Goal: Find specific page/section: Find specific page/section

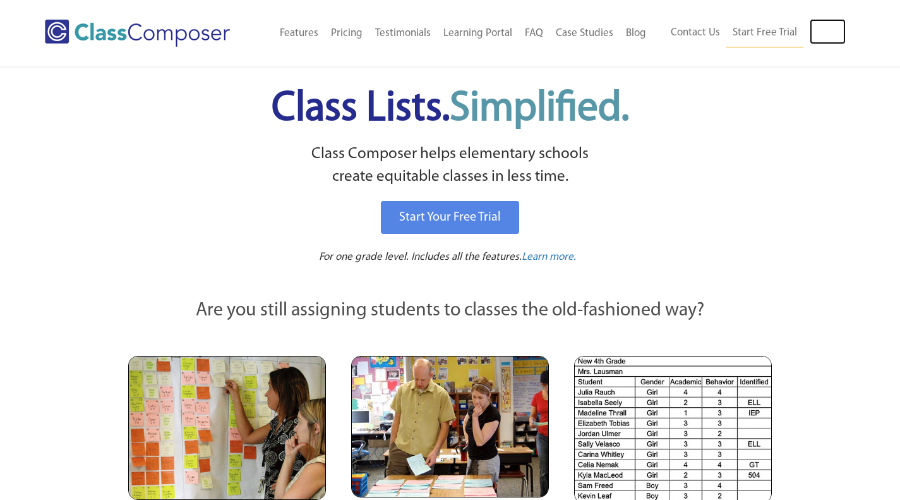
click at [831, 30] on link "Log In" at bounding box center [828, 31] width 36 height 25
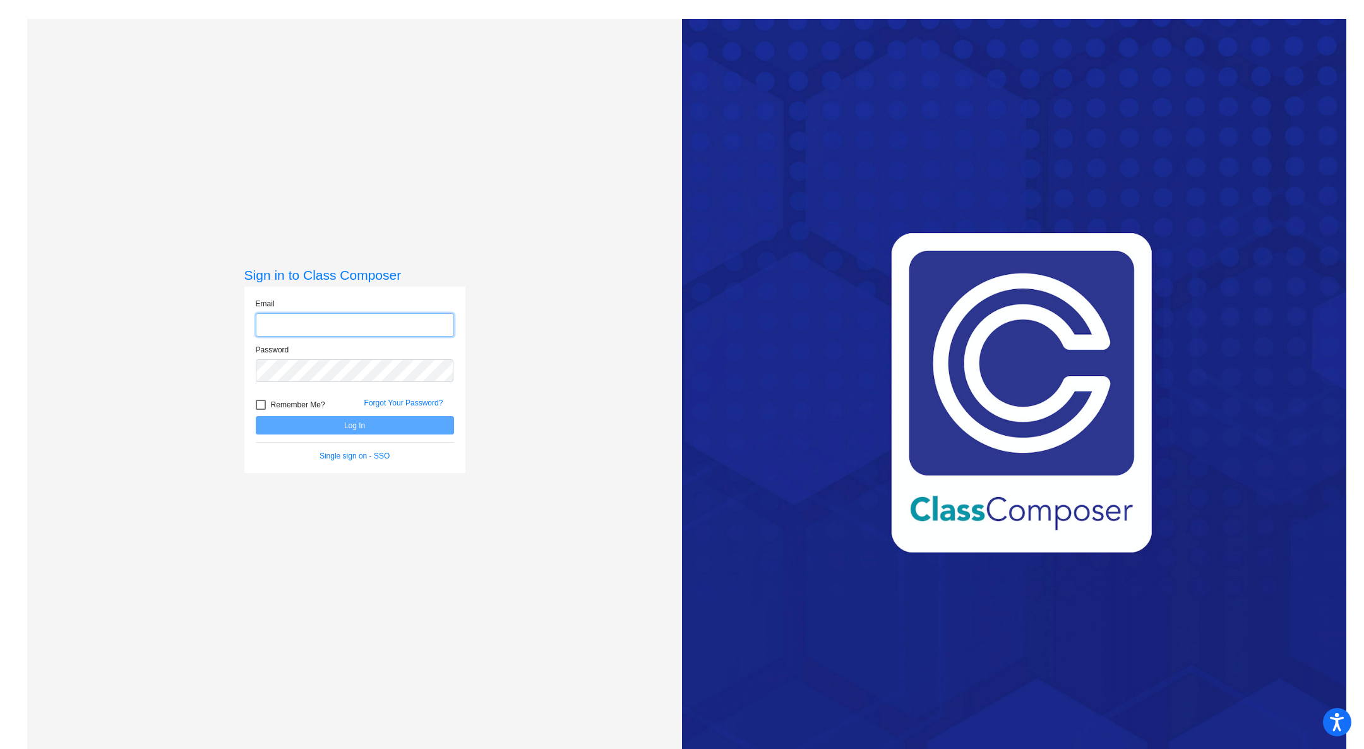
type input "penny.mateer@smes.org"
click at [418, 417] on button "Log In" at bounding box center [355, 425] width 198 height 18
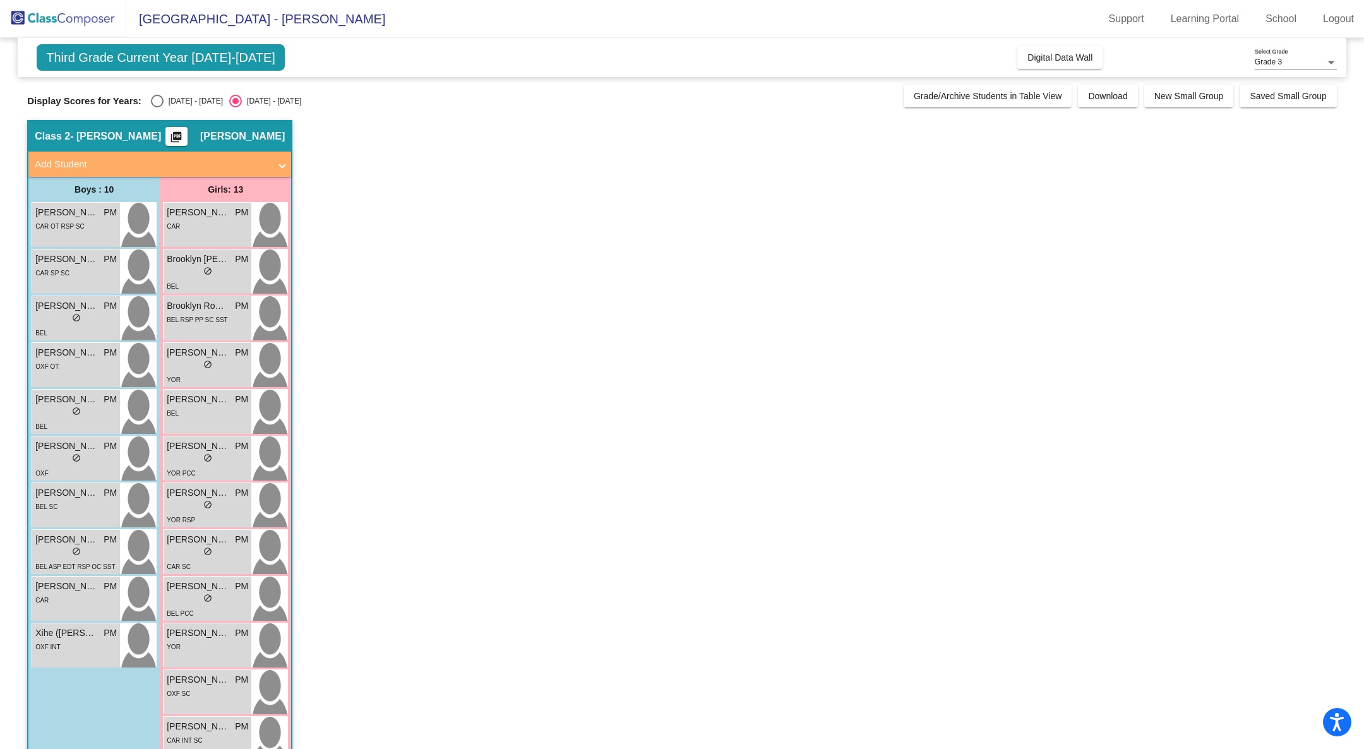
click at [1056, 58] on span "Digital Data Wall" at bounding box center [1060, 57] width 65 height 10
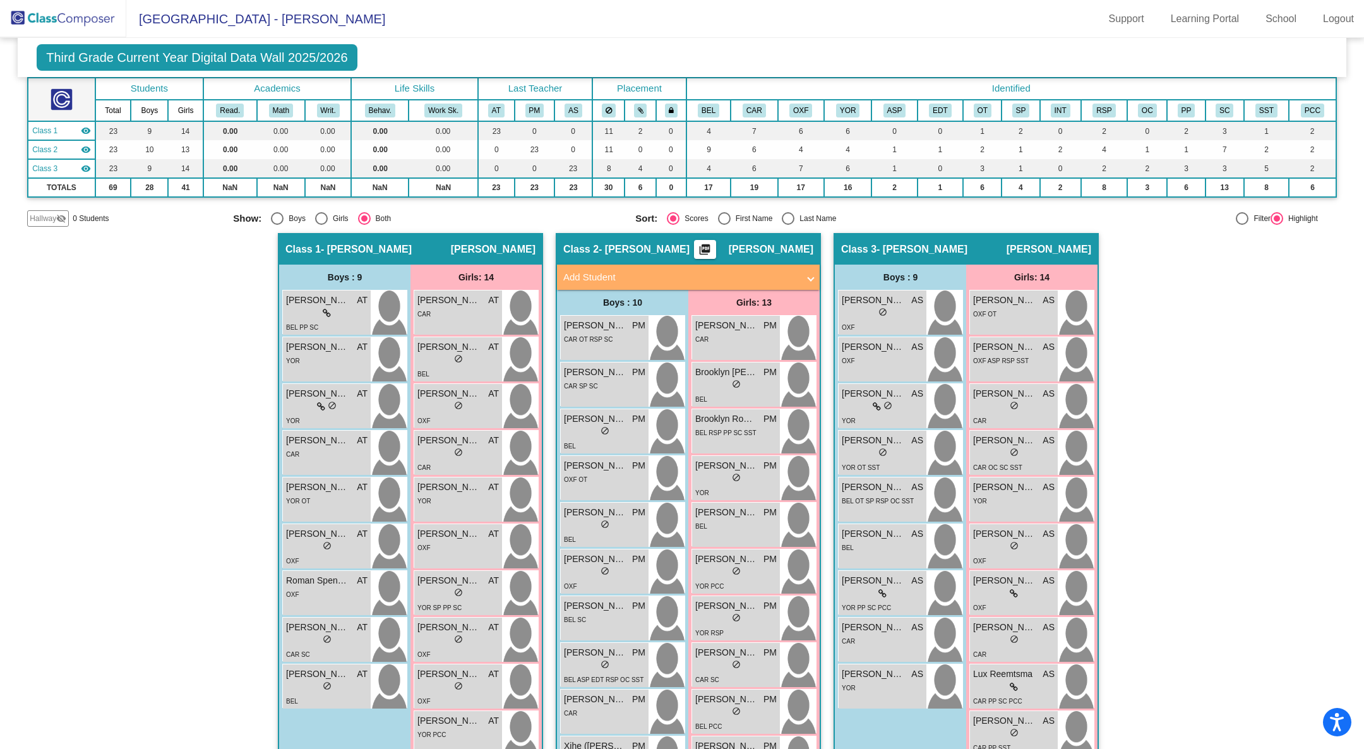
scroll to position [73, 0]
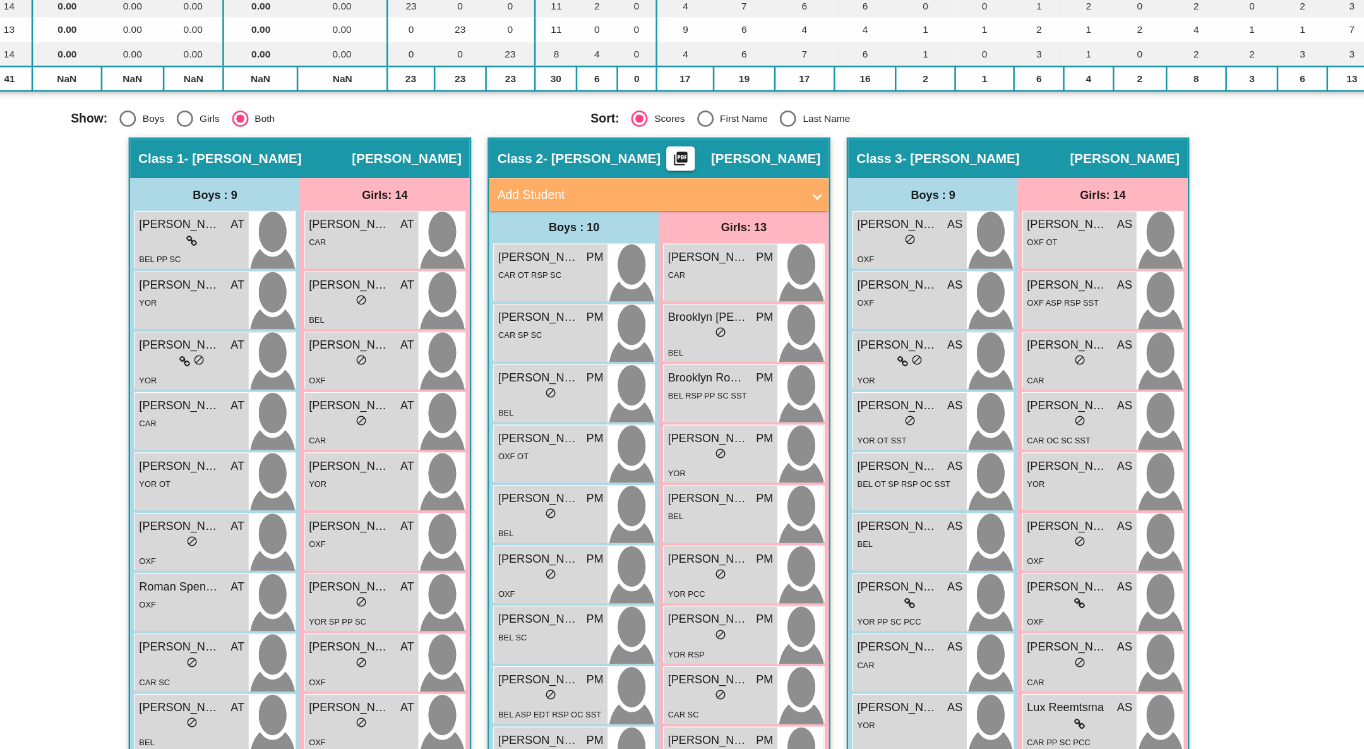
click at [533, 558] on img at bounding box center [520, 546] width 36 height 44
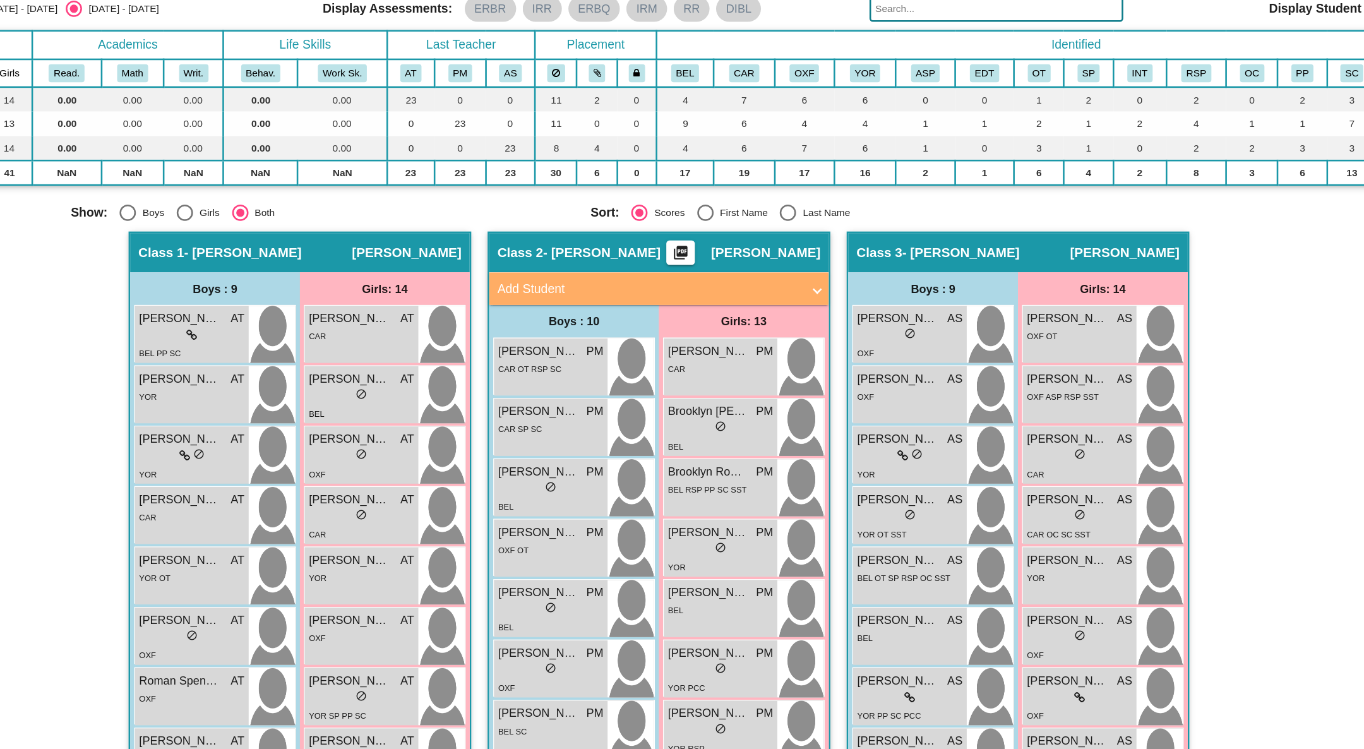
click at [1057, 218] on td "2" at bounding box center [1060, 221] width 41 height 19
